Goal: Find specific page/section: Find specific page/section

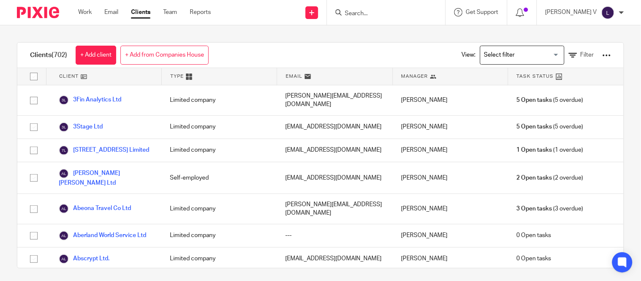
click at [366, 12] on input "Search" at bounding box center [382, 14] width 76 height 8
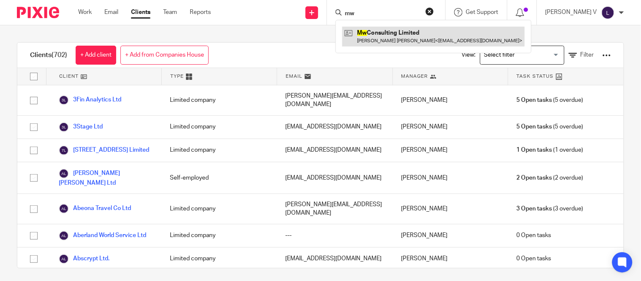
type input "mw"
click at [403, 37] on link at bounding box center [433, 36] width 182 height 19
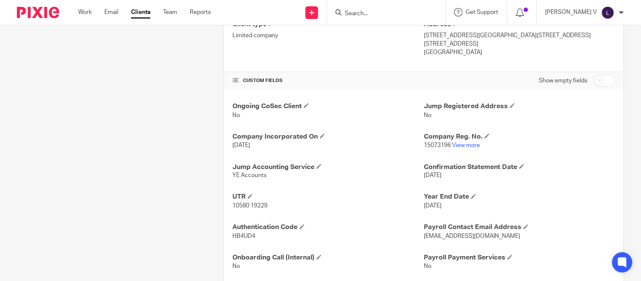
scroll to position [236, 0]
click at [389, 10] on input "Search" at bounding box center [382, 14] width 76 height 8
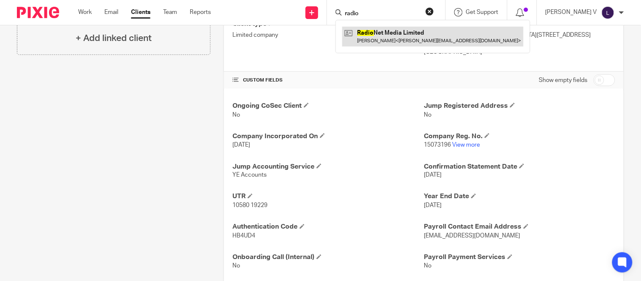
type input "radio"
click at [391, 45] on link at bounding box center [432, 36] width 181 height 19
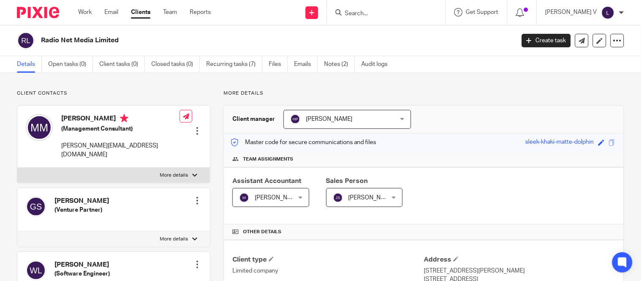
scroll to position [283, 0]
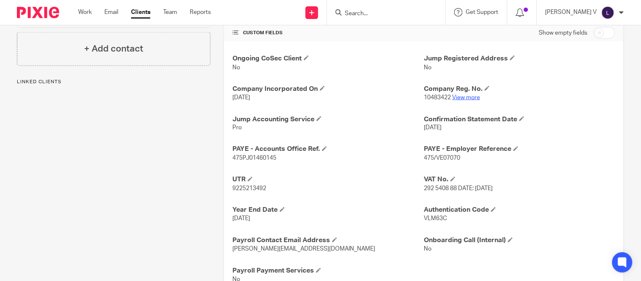
click at [471, 100] on link "View more" at bounding box center [466, 98] width 28 height 6
click at [381, 10] on input "Search" at bounding box center [382, 14] width 76 height 8
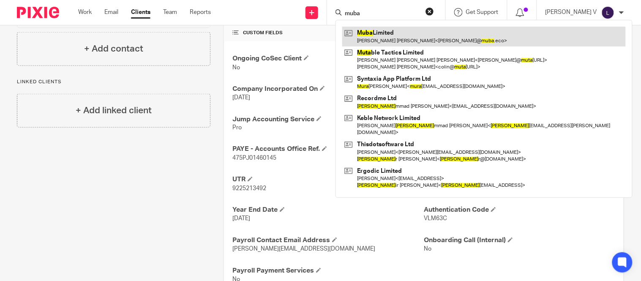
type input "muba"
click at [420, 39] on link at bounding box center [483, 36] width 283 height 19
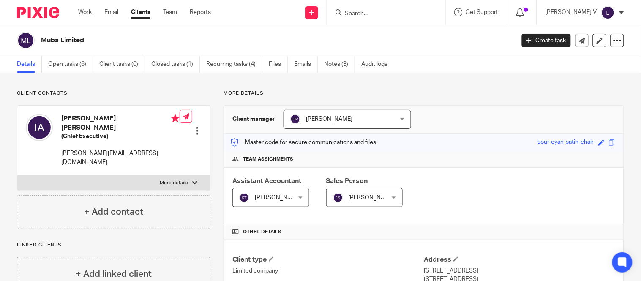
scroll to position [256, 0]
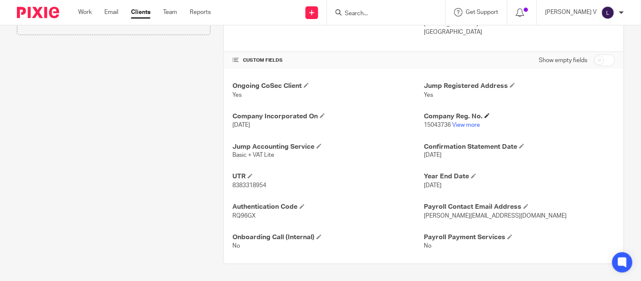
click at [461, 120] on h4 "Company Reg. No." at bounding box center [519, 116] width 191 height 9
click at [460, 125] on link "View more" at bounding box center [466, 125] width 28 height 6
click at [382, 19] on div at bounding box center [386, 12] width 118 height 25
click at [375, 12] on input "Search" at bounding box center [382, 14] width 76 height 8
type input "tezda"
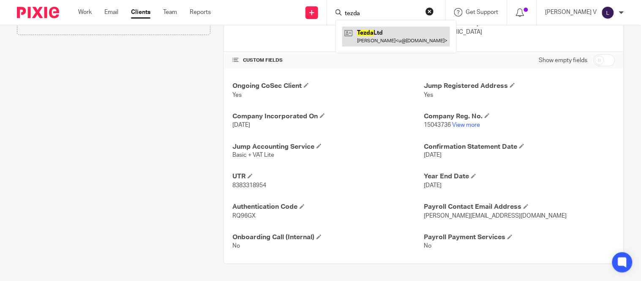
click at [404, 45] on link at bounding box center [396, 36] width 108 height 19
